Goal: Transaction & Acquisition: Purchase product/service

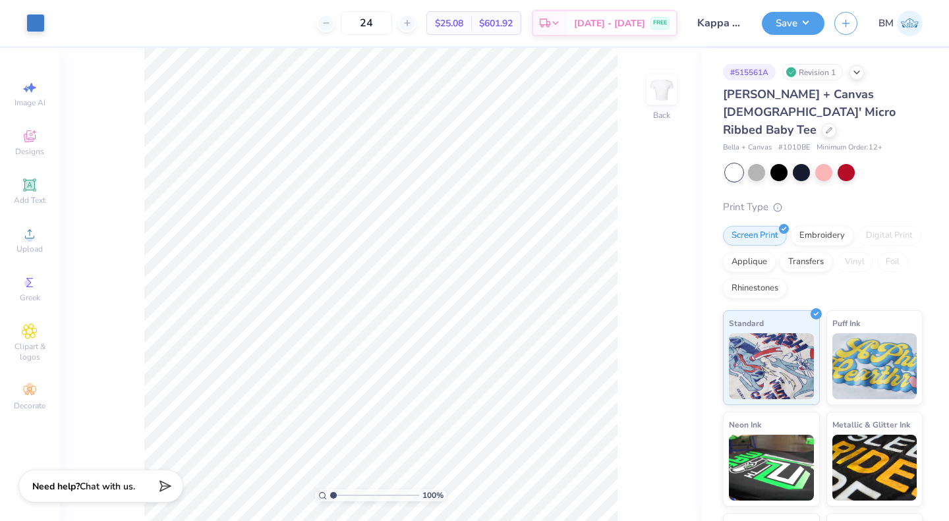
click at [830, 127] on icon at bounding box center [829, 130] width 7 height 7
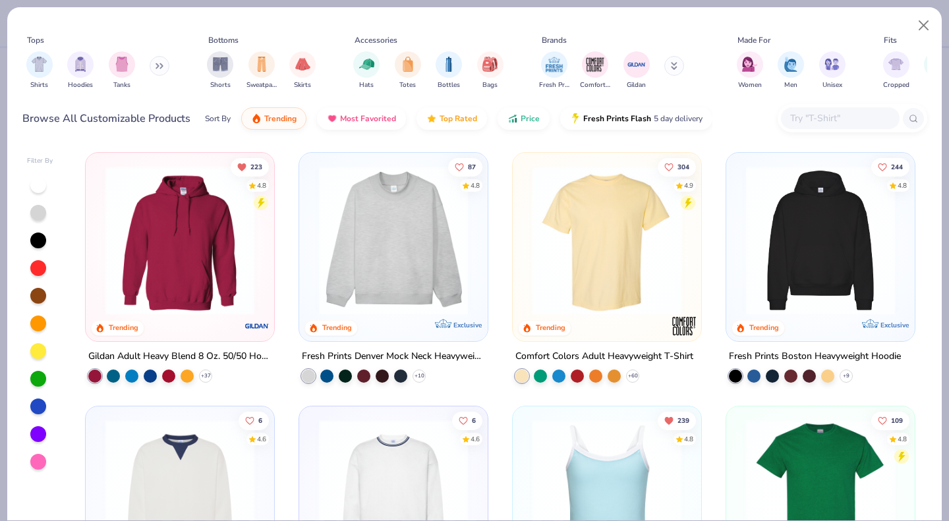
click at [803, 117] on input "text" at bounding box center [839, 118] width 101 height 15
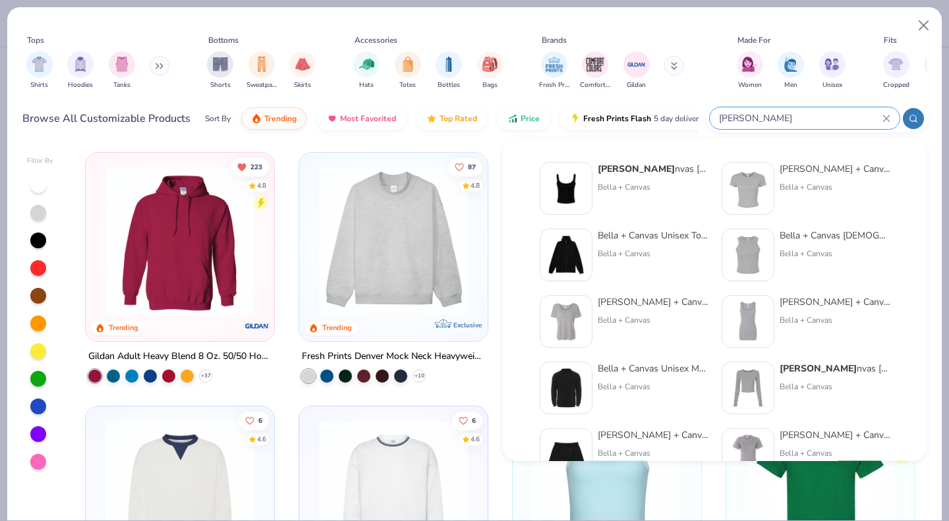
type input "bella canvas"
drag, startPoint x: 798, startPoint y: 116, endPoint x: 678, endPoint y: 119, distance: 120.6
click at [678, 119] on div "Browse All Customizable Products Sort By Trending Most Favorited Top Rated Pric…" at bounding box center [474, 118] width 905 height 37
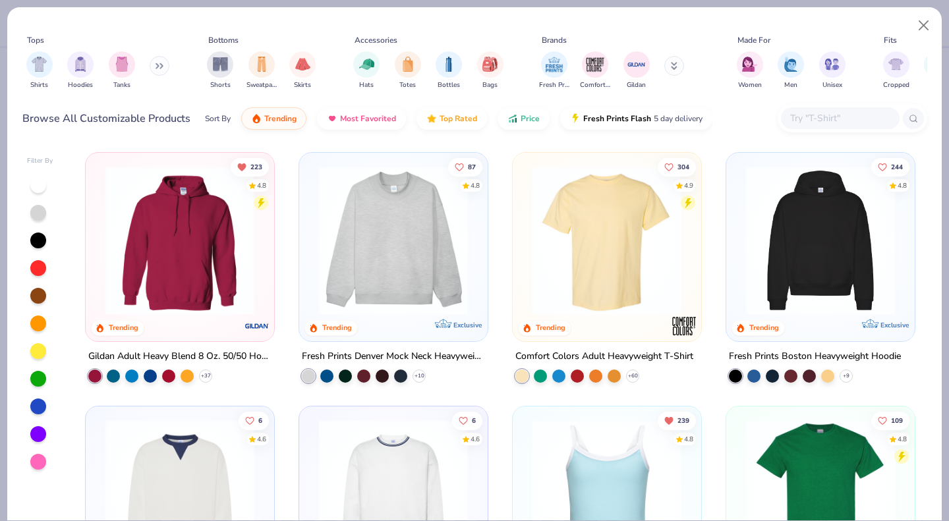
click at [163, 70] on button at bounding box center [160, 66] width 20 height 20
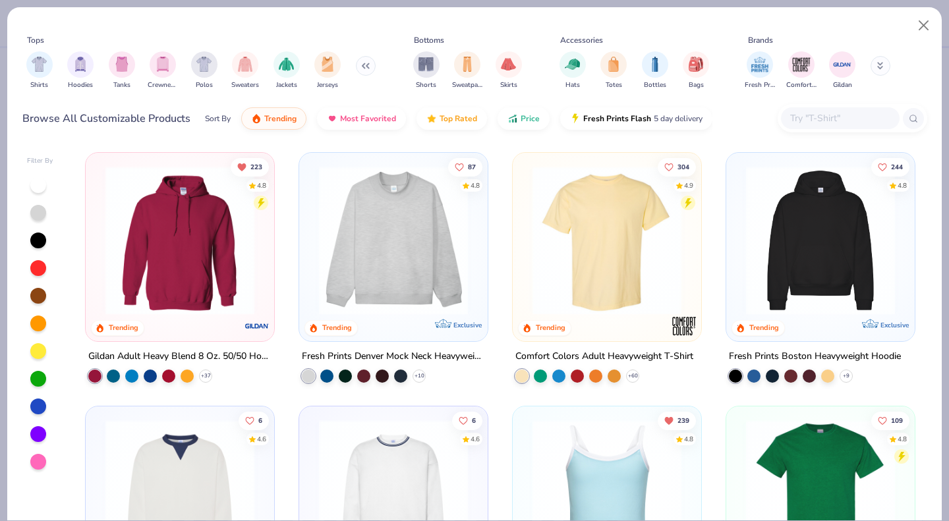
click at [38, 61] on img "filter for Shirts" at bounding box center [39, 64] width 15 height 15
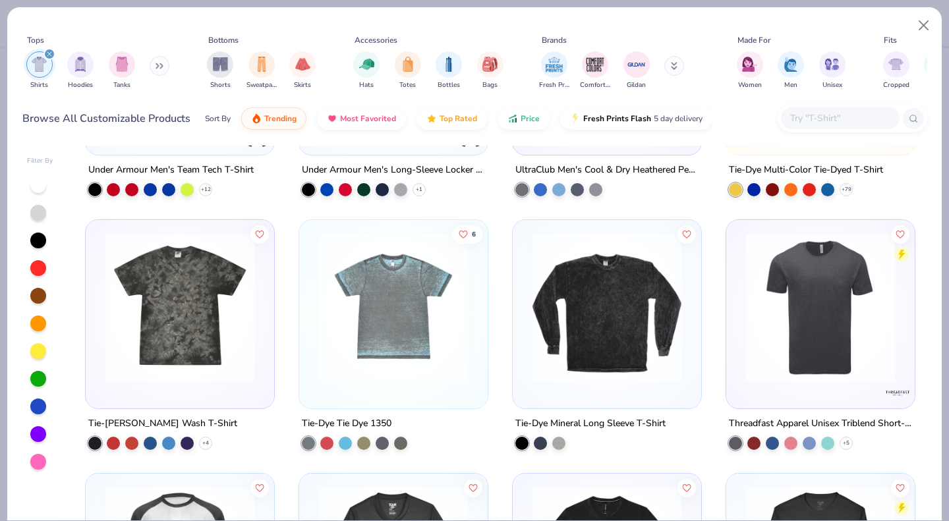
scroll to position [6221, 0]
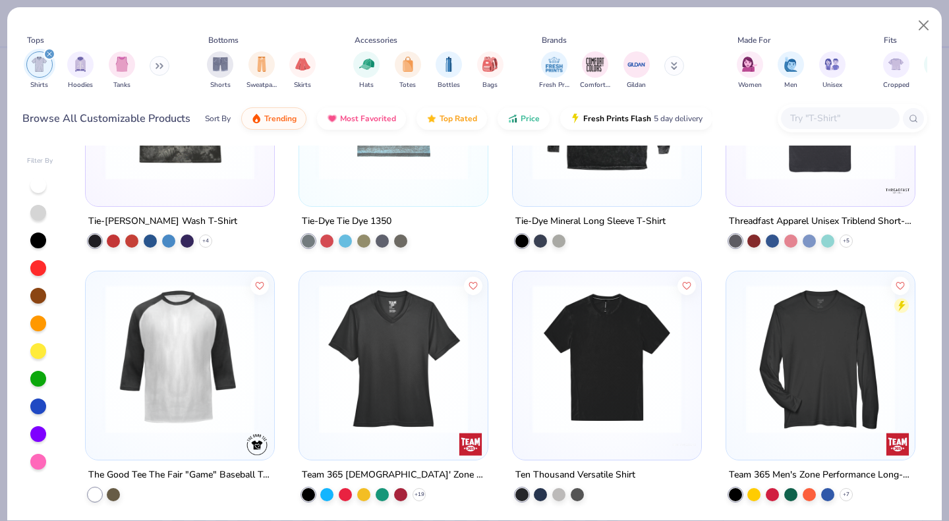
click at [810, 117] on input "text" at bounding box center [839, 118] width 101 height 15
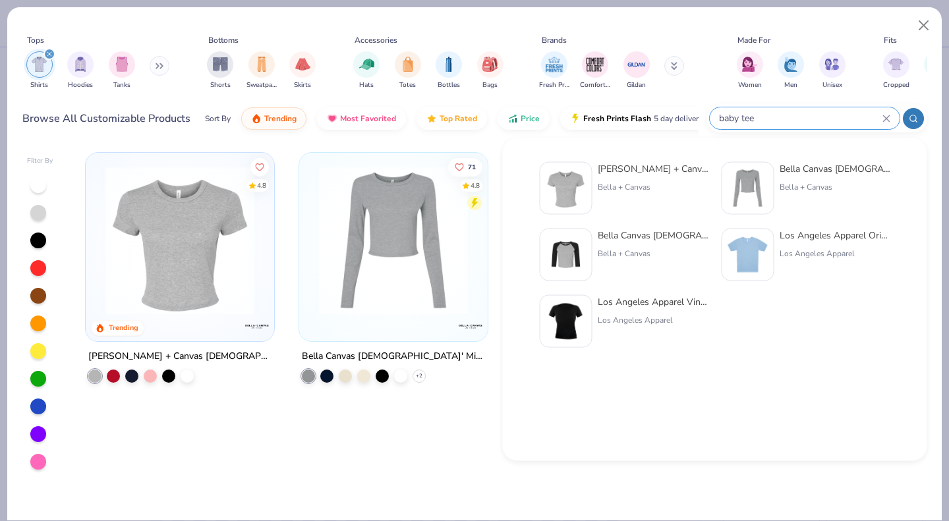
drag, startPoint x: 760, startPoint y: 117, endPoint x: 703, endPoint y: 119, distance: 57.4
click at [703, 119] on div "Browse All Customizable Products Sort By Trending Most Favorited Top Rated Pric…" at bounding box center [474, 118] width 905 height 37
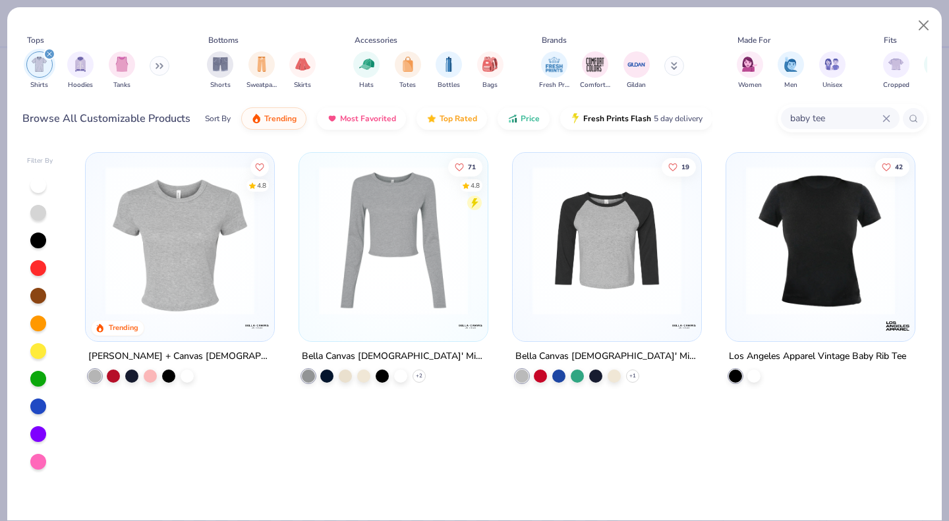
click at [831, 114] on input "baby tee" at bounding box center [836, 118] width 94 height 15
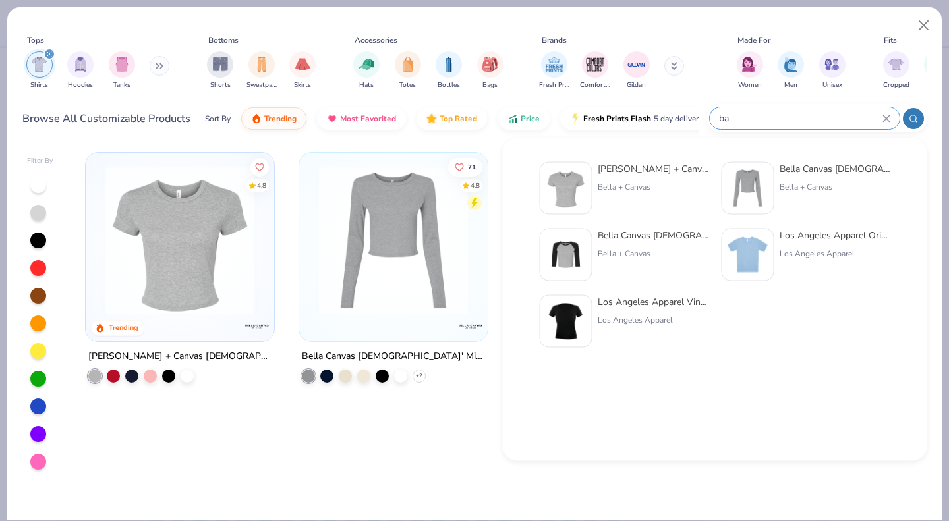
type input "b"
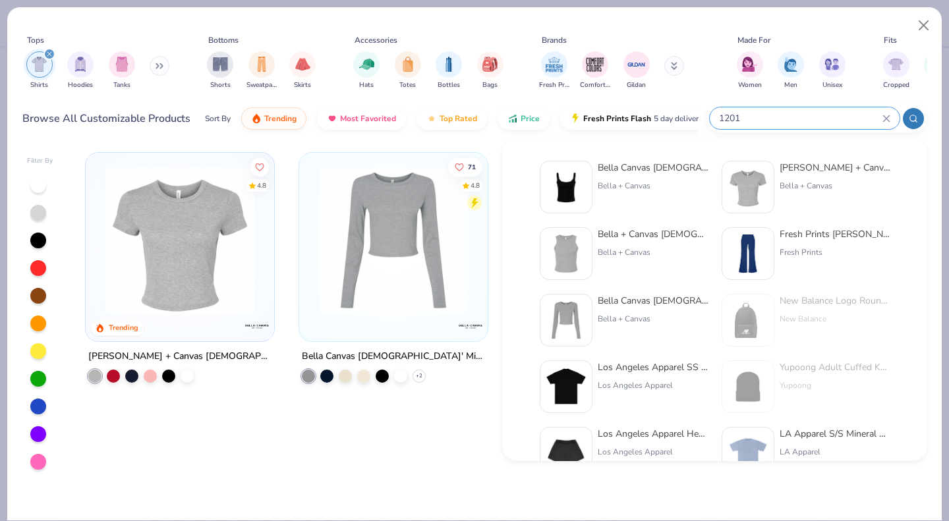
scroll to position [0, 0]
click at [886, 119] on icon at bounding box center [886, 119] width 8 height 8
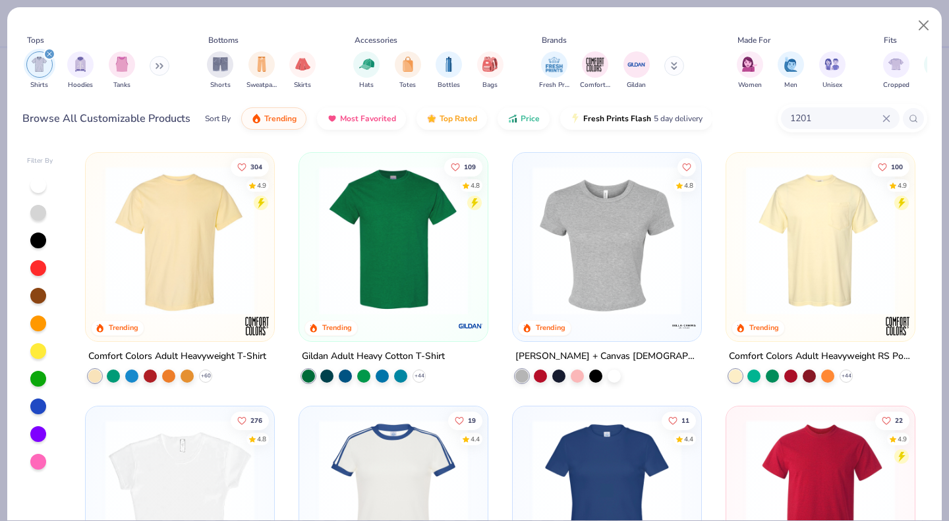
click at [840, 115] on input "1201" at bounding box center [836, 118] width 94 height 15
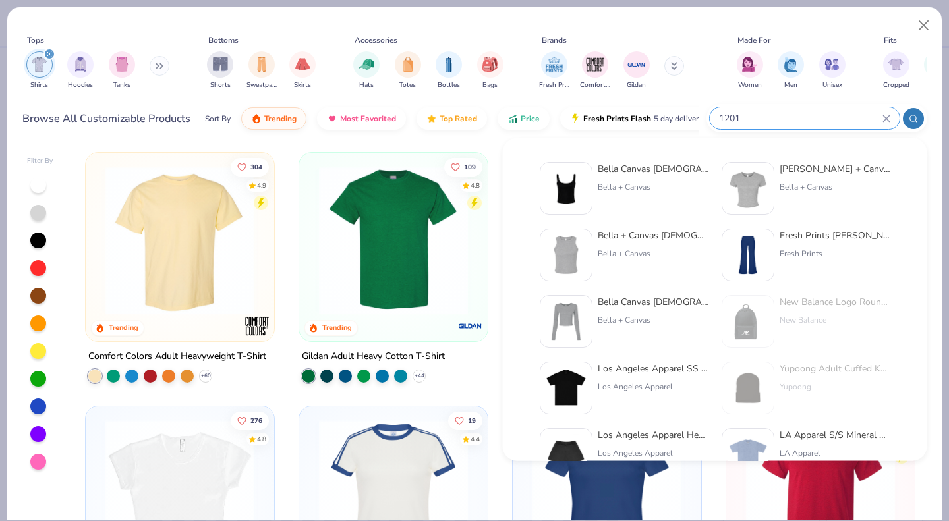
type input "1201"
